Goal: Transaction & Acquisition: Purchase product/service

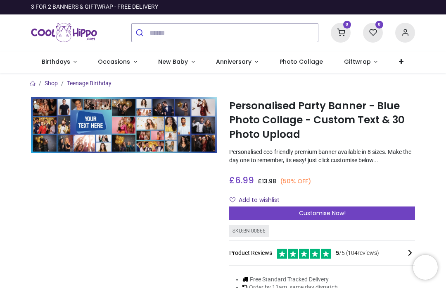
click at [342, 212] on span "Customise Now!" at bounding box center [322, 213] width 47 height 8
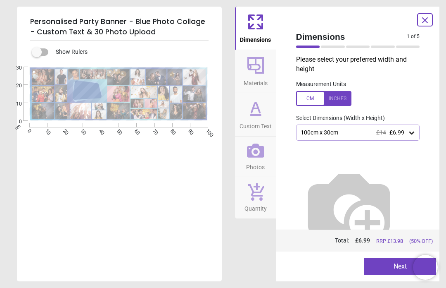
click at [358, 164] on img at bounding box center [349, 207] width 106 height 106
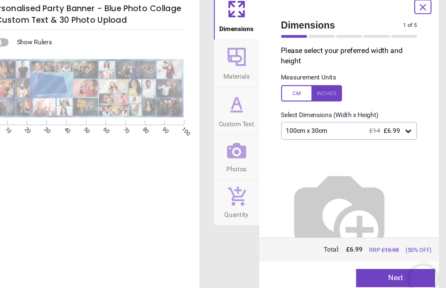
click at [408, 129] on icon at bounding box center [412, 133] width 8 height 8
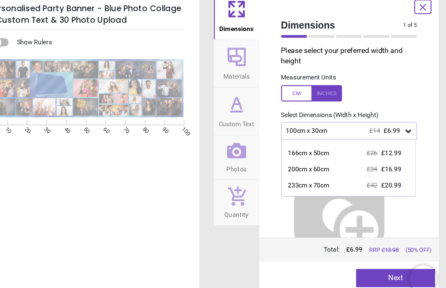
scroll to position [26, 0]
click at [305, 159] on div "200cm x 60cm £34 £16.99" at bounding box center [358, 166] width 122 height 15
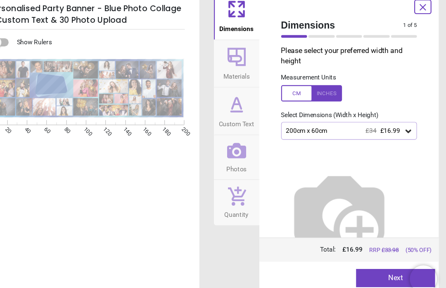
click at [408, 129] on icon at bounding box center [412, 133] width 8 height 8
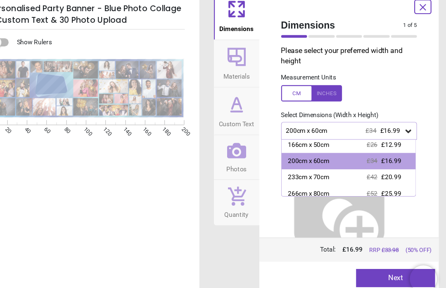
scroll to position [32, 0]
click at [303, 186] on div "266cm x 80cm" at bounding box center [322, 190] width 38 height 8
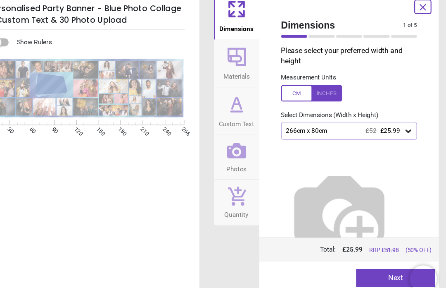
click at [408, 129] on icon at bounding box center [412, 133] width 8 height 8
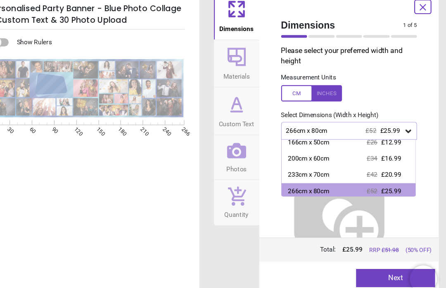
scroll to position [36, 0]
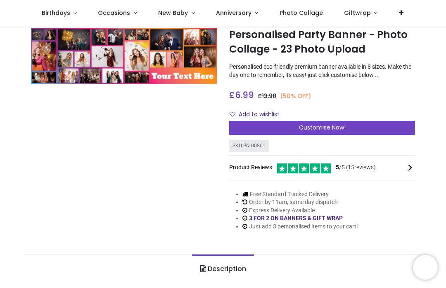
scroll to position [24, 0]
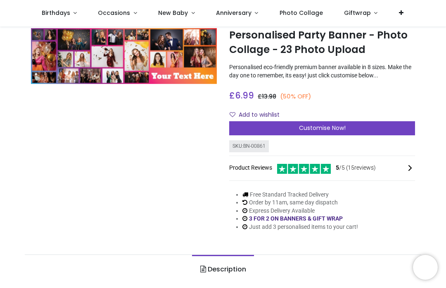
click at [376, 131] on div "Customise Now!" at bounding box center [322, 128] width 186 height 14
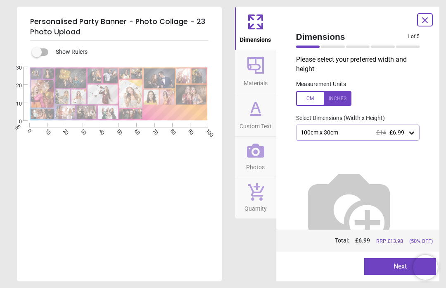
click at [411, 133] on icon at bounding box center [412, 132] width 5 height 3
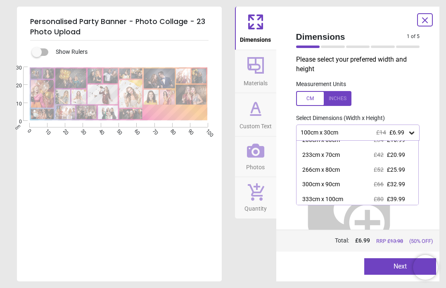
scroll to position [52, 0]
click at [356, 167] on div "266cm x 80cm £52 £25.99" at bounding box center [358, 169] width 122 height 15
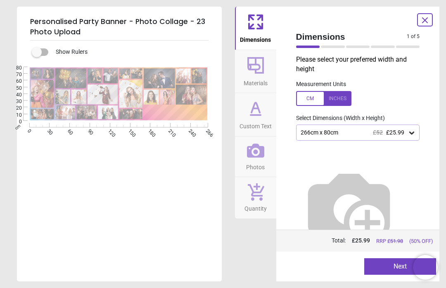
click at [389, 270] on button "Next" at bounding box center [401, 266] width 72 height 17
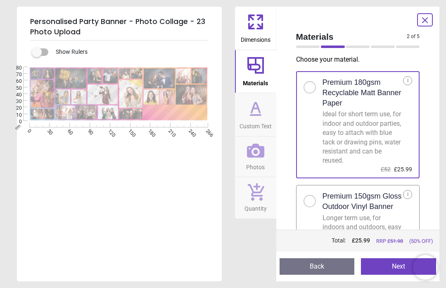
click at [315, 203] on div at bounding box center [313, 198] width 19 height 17
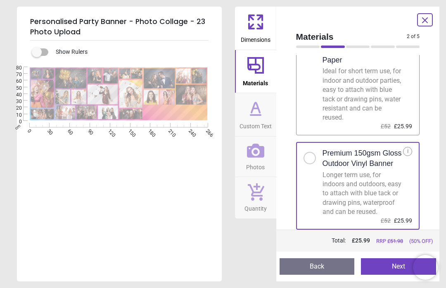
scroll to position [49, 0]
click at [396, 267] on button "Next" at bounding box center [398, 266] width 75 height 17
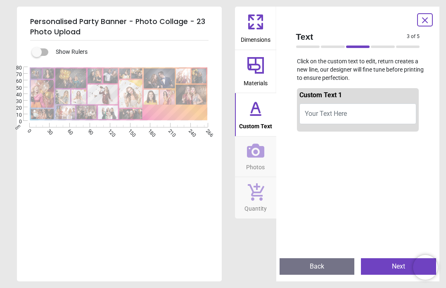
click at [378, 117] on button "Your Text Here" at bounding box center [358, 113] width 117 height 21
type textarea "**********"
click at [398, 260] on button "Next" at bounding box center [398, 266] width 75 height 17
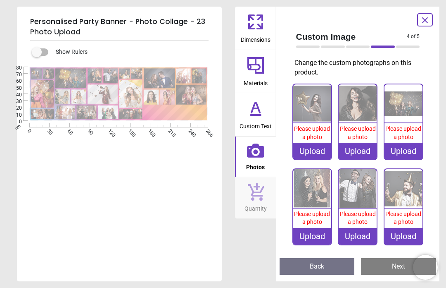
click at [310, 130] on span "Please upload a photo" at bounding box center [312, 132] width 36 height 15
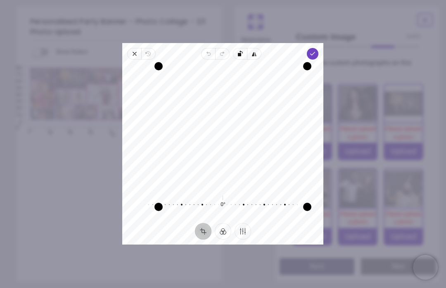
click at [319, 50] on span "Done" at bounding box center [314, 54] width 12 height 12
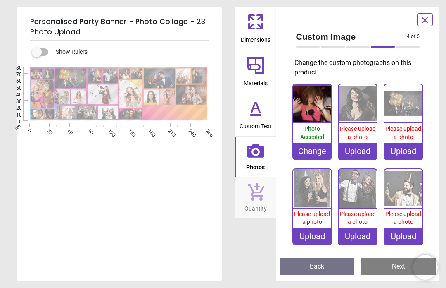
click at [358, 112] on img at bounding box center [358, 103] width 38 height 38
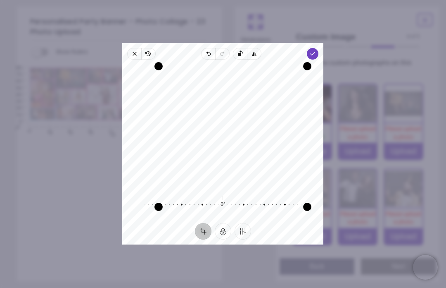
click at [319, 48] on span "Done" at bounding box center [314, 54] width 12 height 12
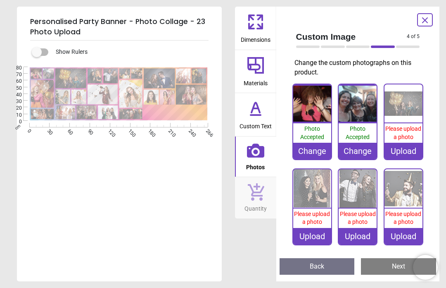
click at [408, 105] on img at bounding box center [404, 103] width 38 height 38
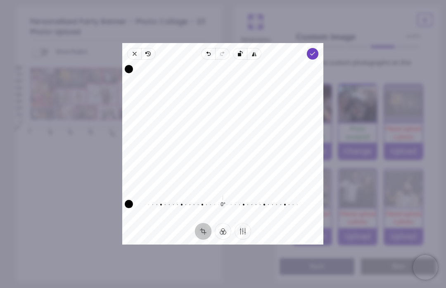
click at [333, 65] on div "Drag corner tr" at bounding box center [337, 69] width 8 height 8
click at [317, 50] on icon "button" at bounding box center [313, 53] width 7 height 7
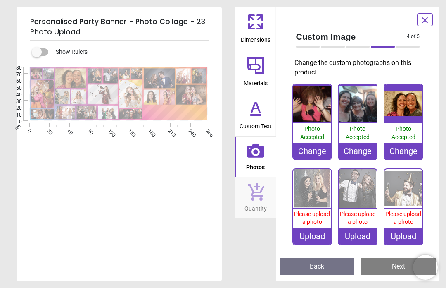
click at [310, 195] on img at bounding box center [313, 188] width 38 height 38
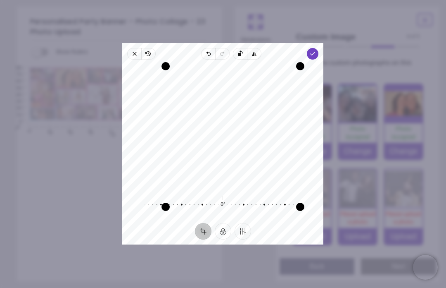
click at [319, 48] on span "Done" at bounding box center [314, 54] width 12 height 12
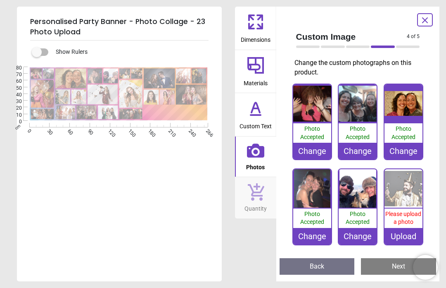
scroll to position [24, 0]
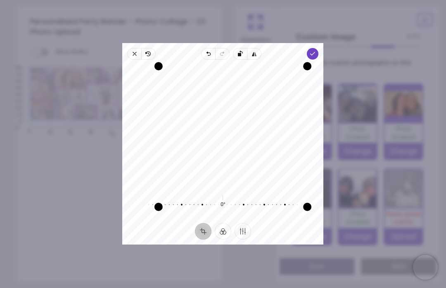
click at [324, 60] on div "Recenter 0° Reset" at bounding box center [222, 141] width 201 height 163
click at [317, 50] on icon "button" at bounding box center [313, 53] width 7 height 7
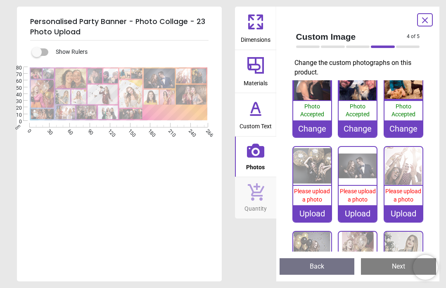
scroll to position [112, 0]
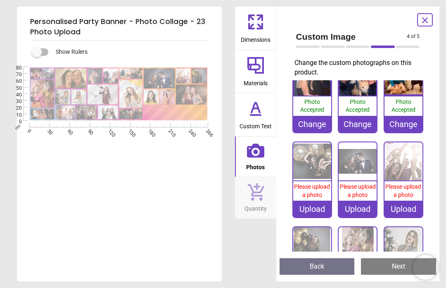
click at [315, 164] on img at bounding box center [313, 161] width 38 height 38
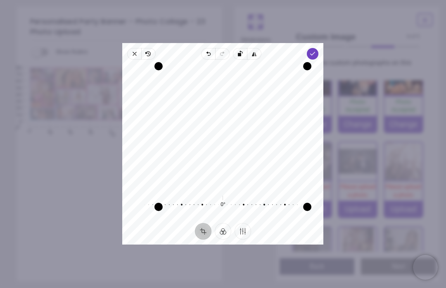
click at [319, 48] on span "Done" at bounding box center [314, 54] width 12 height 12
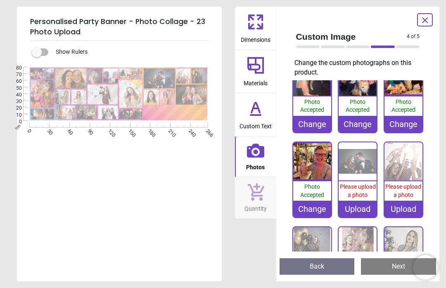
click at [360, 164] on img at bounding box center [358, 161] width 38 height 38
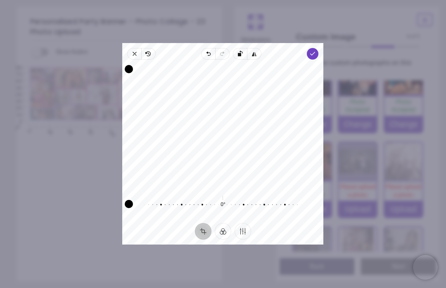
click at [333, 65] on div "Drag corner tr" at bounding box center [337, 69] width 8 height 8
click at [319, 48] on span "Done" at bounding box center [314, 54] width 12 height 12
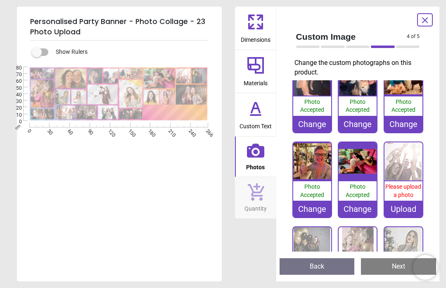
click at [401, 168] on img at bounding box center [404, 161] width 38 height 38
click at [405, 157] on img at bounding box center [404, 161] width 38 height 38
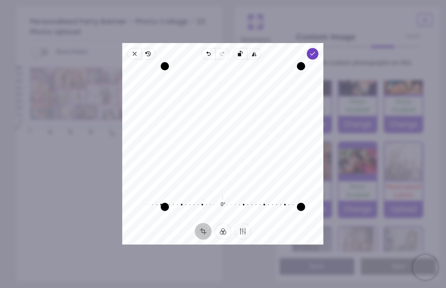
click at [317, 50] on icon "button" at bounding box center [313, 53] width 7 height 7
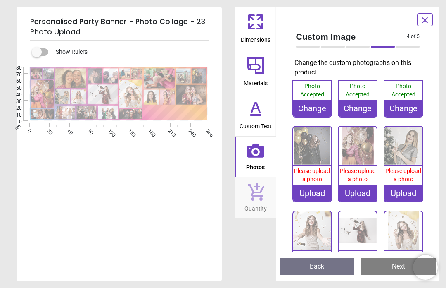
scroll to position [208, 0]
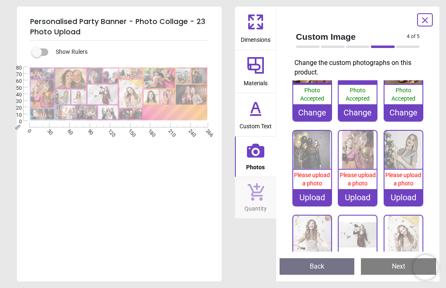
click at [313, 158] on img at bounding box center [313, 150] width 38 height 38
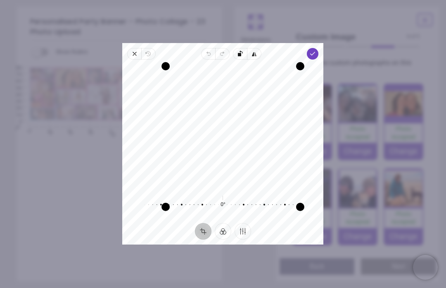
scroll to position [208, 0]
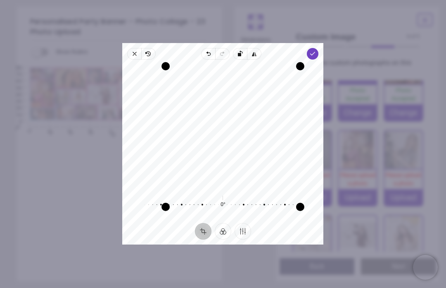
click at [319, 48] on span "Done" at bounding box center [314, 54] width 12 height 12
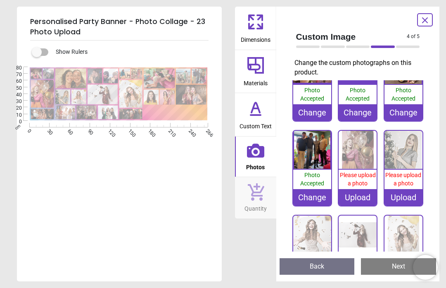
click at [358, 180] on span "Please upload a photo" at bounding box center [358, 179] width 36 height 15
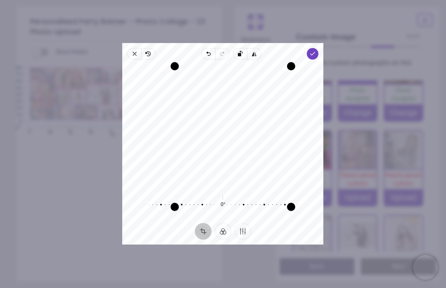
click at [319, 49] on span "Done" at bounding box center [314, 54] width 12 height 12
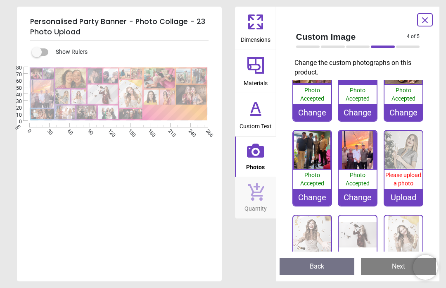
click at [404, 151] on img at bounding box center [404, 150] width 38 height 38
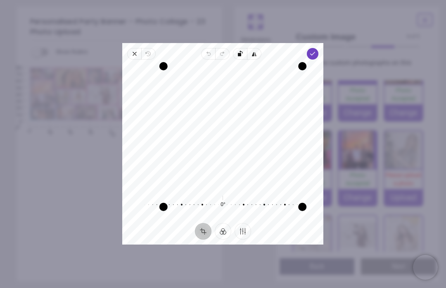
click at [317, 50] on icon "button" at bounding box center [313, 53] width 7 height 7
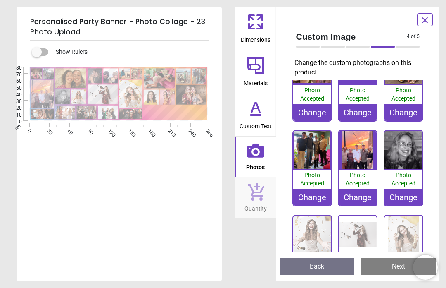
click at [314, 236] on img at bounding box center [313, 234] width 38 height 38
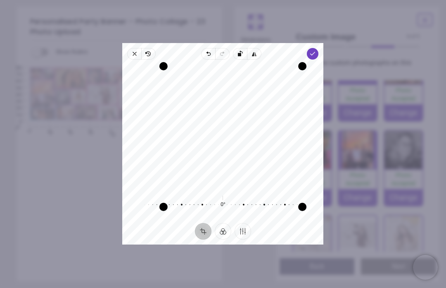
click at [317, 50] on icon "button" at bounding box center [313, 53] width 7 height 7
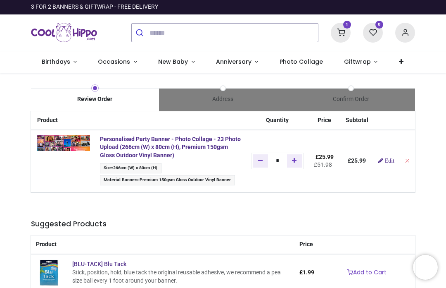
click at [71, 140] on img at bounding box center [63, 143] width 53 height 16
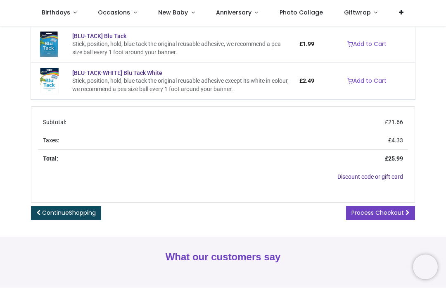
scroll to position [184, 0]
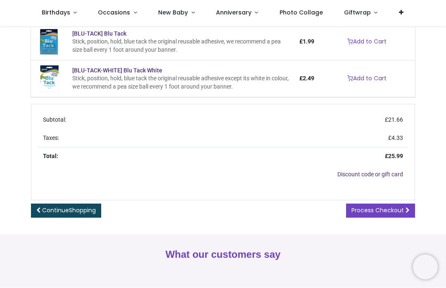
click at [395, 208] on span "Process Checkout" at bounding box center [378, 210] width 53 height 8
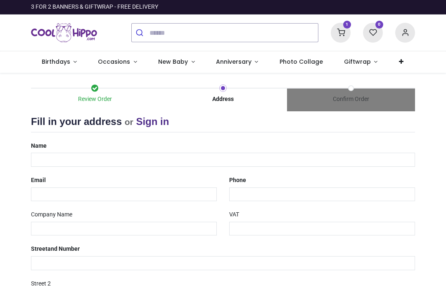
select select "***"
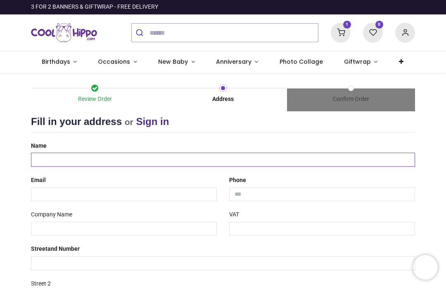
click at [184, 153] on input "text" at bounding box center [223, 160] width 384 height 14
type input "**********"
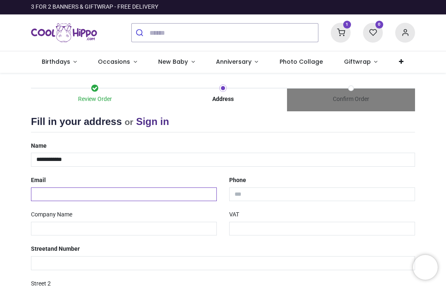
click at [176, 195] on input "email" at bounding box center [124, 194] width 186 height 14
click at [158, 194] on input "email" at bounding box center [124, 194] width 186 height 14
click at [176, 197] on input "email" at bounding box center [124, 194] width 186 height 14
type input "**********"
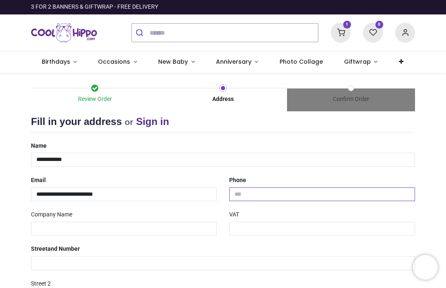
type input "**********"
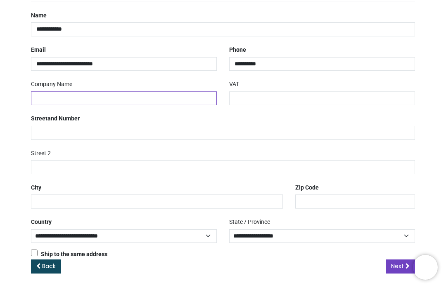
scroll to position [129, 0]
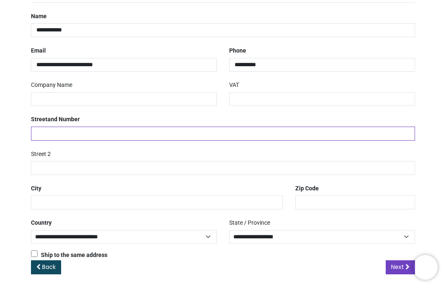
click at [224, 137] on input "text" at bounding box center [223, 134] width 384 height 14
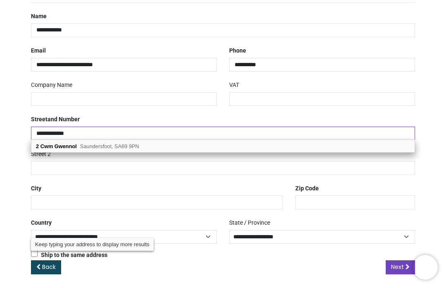
type input "**********"
click at [193, 150] on div "2 Cwm Gwennol Saundersfoot, SA69 9PN" at bounding box center [223, 146] width 384 height 12
type input "********"
select select "***"
type input "**********"
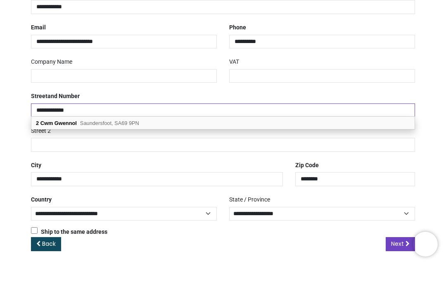
scroll to position [0, 0]
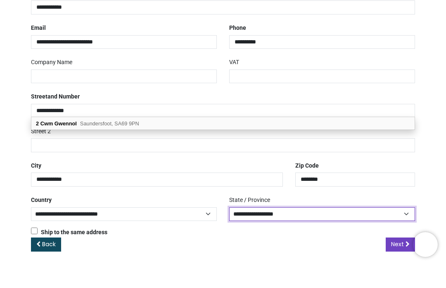
click at [359, 230] on select "**********" at bounding box center [322, 237] width 186 height 14
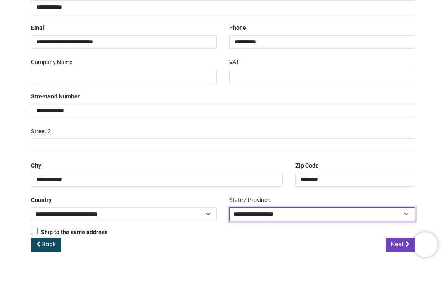
scroll to position [0, 0]
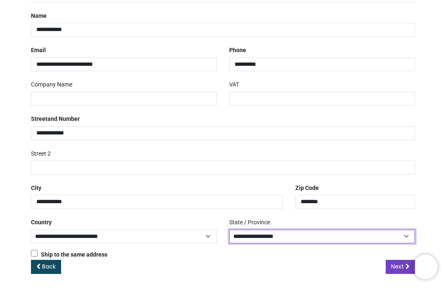
select select "***"
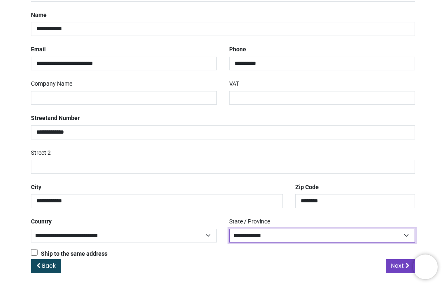
scroll to position [129, 0]
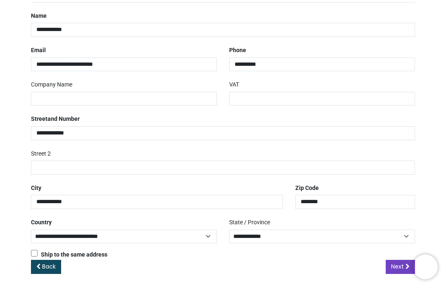
click at [399, 266] on span "Next" at bounding box center [397, 267] width 13 height 8
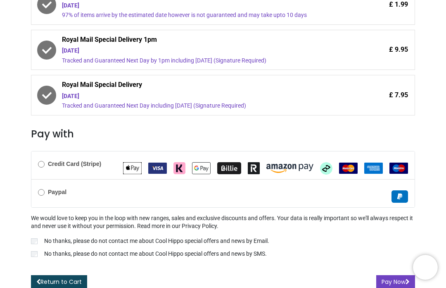
scroll to position [222, 0]
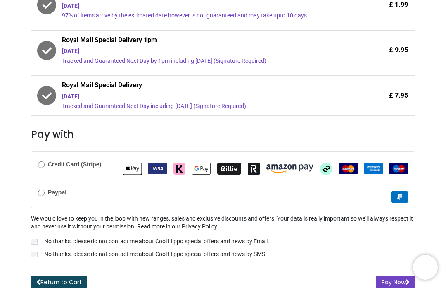
click at [42, 237] on label "No thanks, please do not contact me about Cool Hippo special offers and news by…" at bounding box center [223, 242] width 384 height 10
click at [394, 281] on button "Pay Now" at bounding box center [396, 282] width 39 height 14
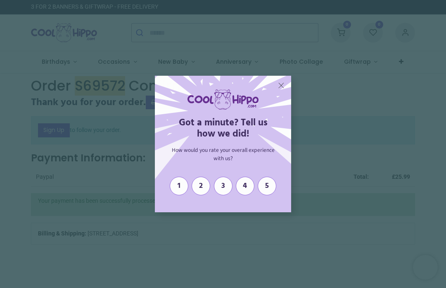
click at [267, 191] on span "5" at bounding box center [268, 185] width 12 height 9
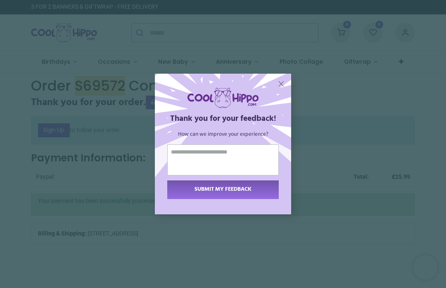
click at [245, 193] on span "SUBMIT MY FEEDBACK" at bounding box center [223, 189] width 57 height 9
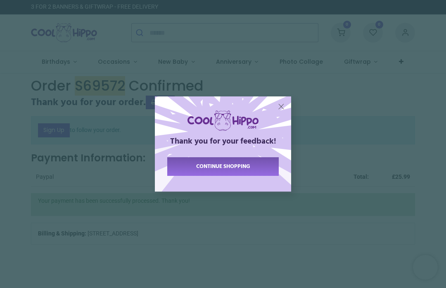
click at [282, 111] on span "X" at bounding box center [281, 107] width 7 height 10
